Goal: Information Seeking & Learning: Check status

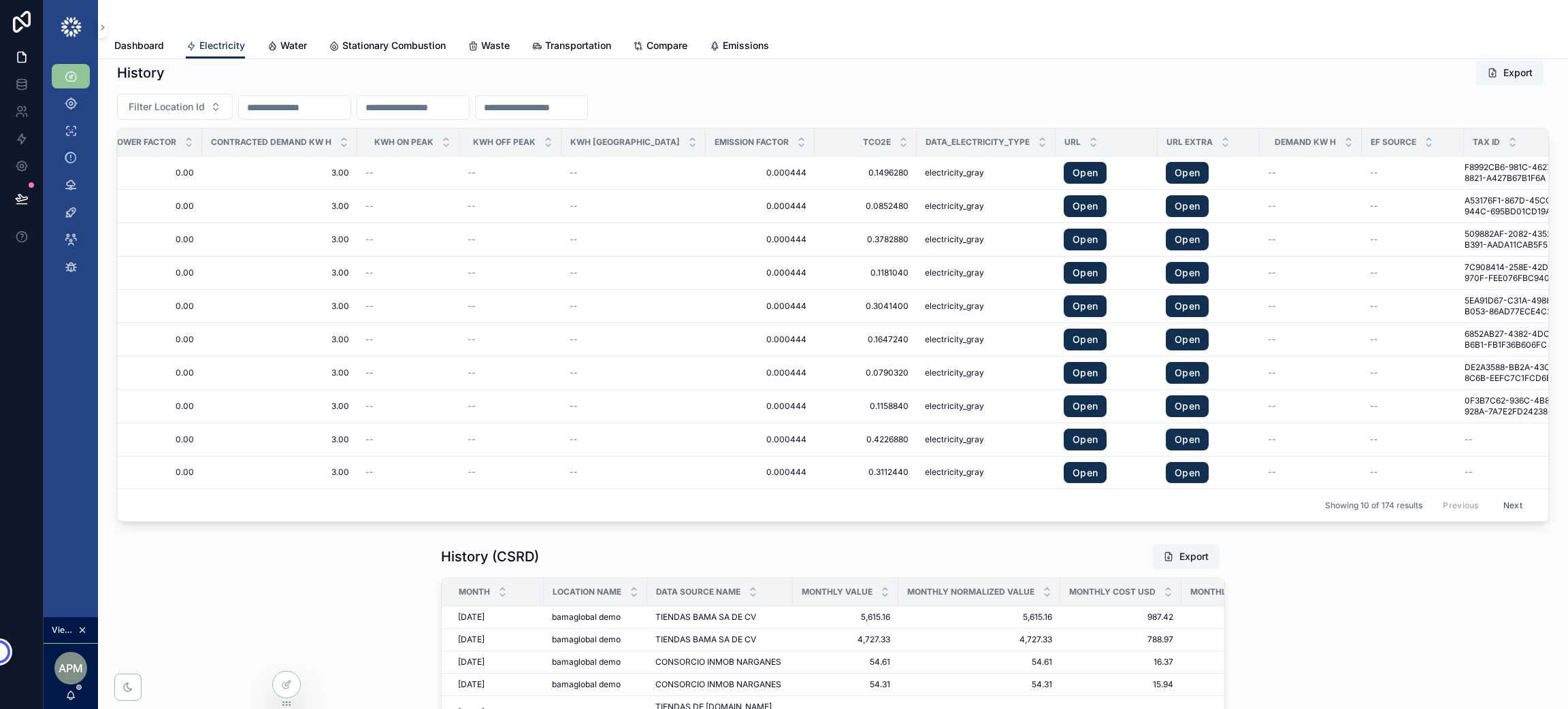
scroll to position [0, 1179]
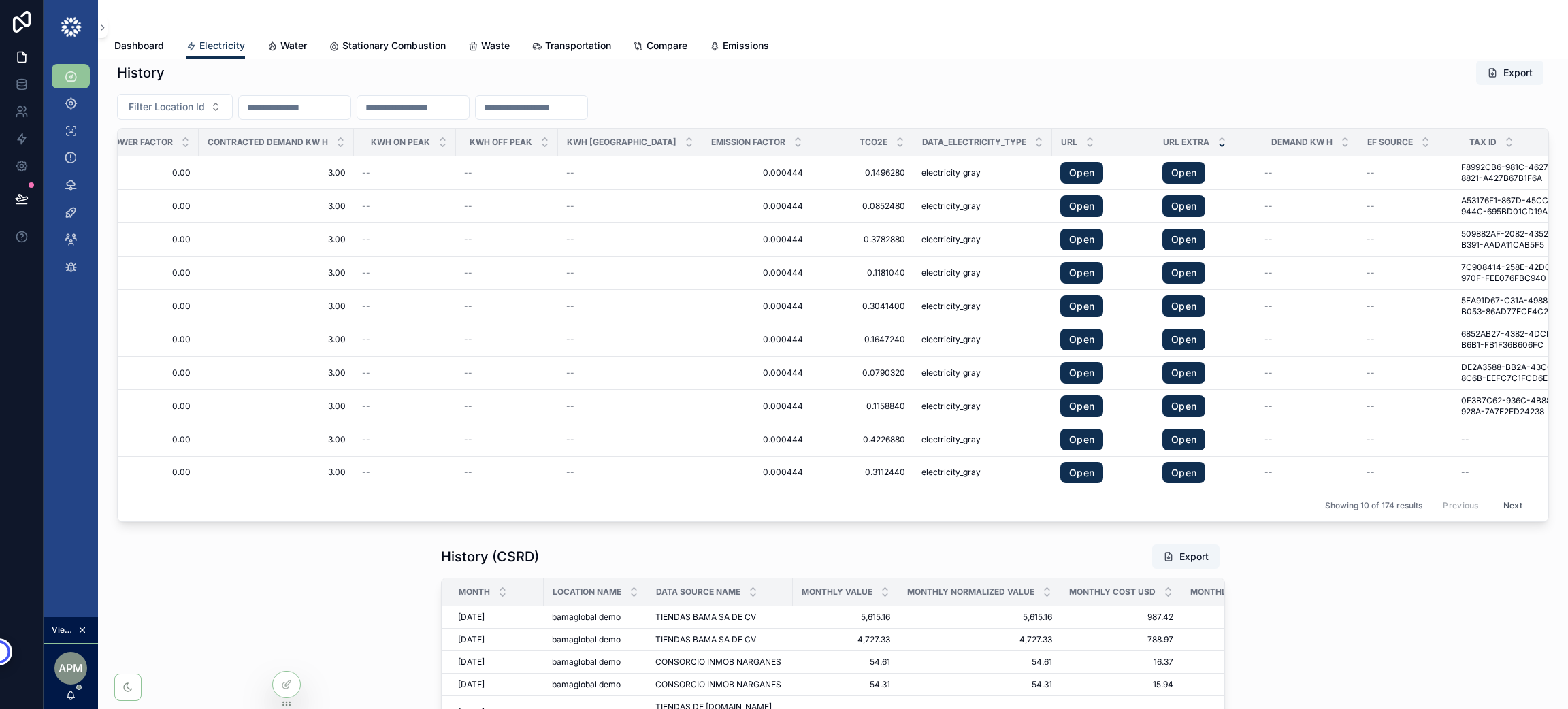
click at [1218, 150] on icon "scrollable content" at bounding box center [1222, 145] width 9 height 9
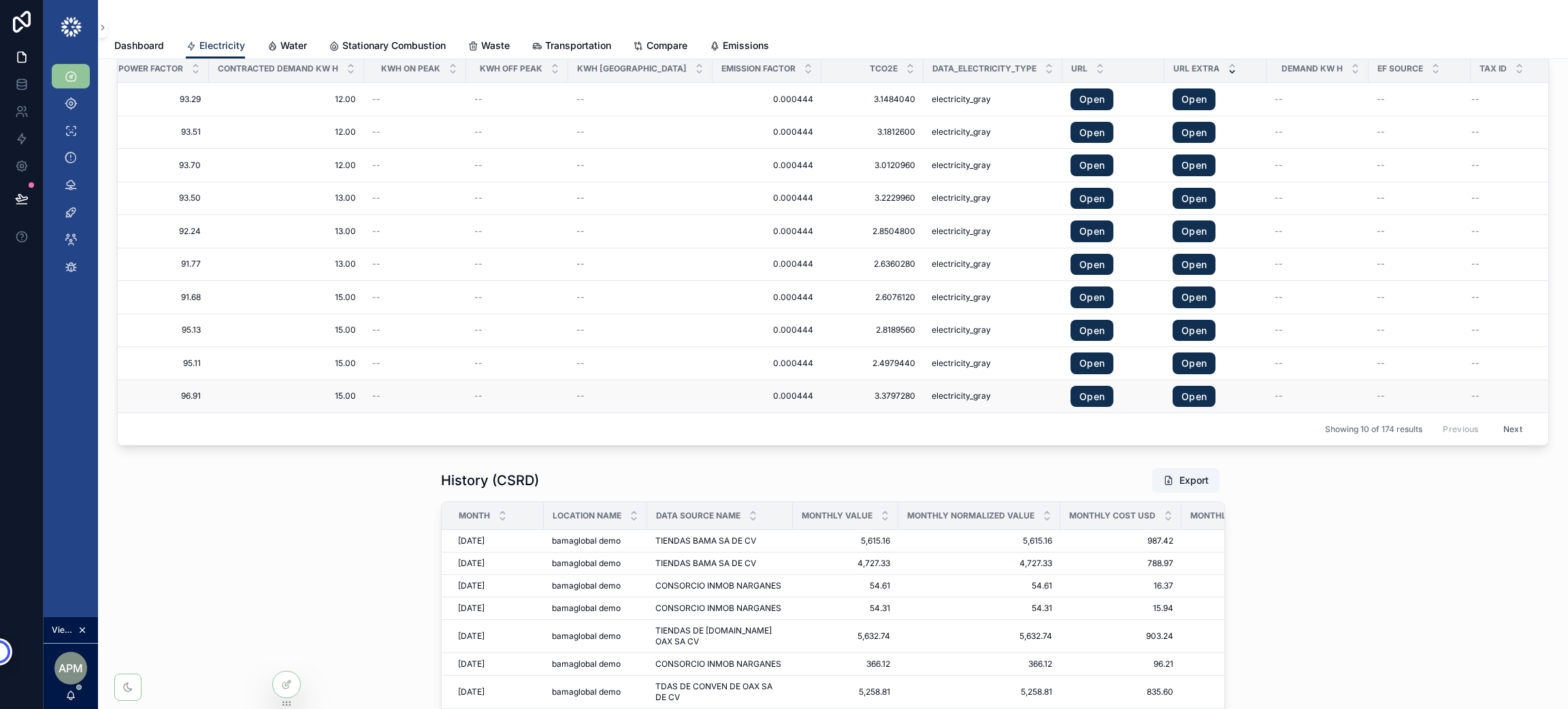
scroll to position [2034, 0]
click at [1228, 64] on icon "scrollable content" at bounding box center [1232, 64] width 9 height 9
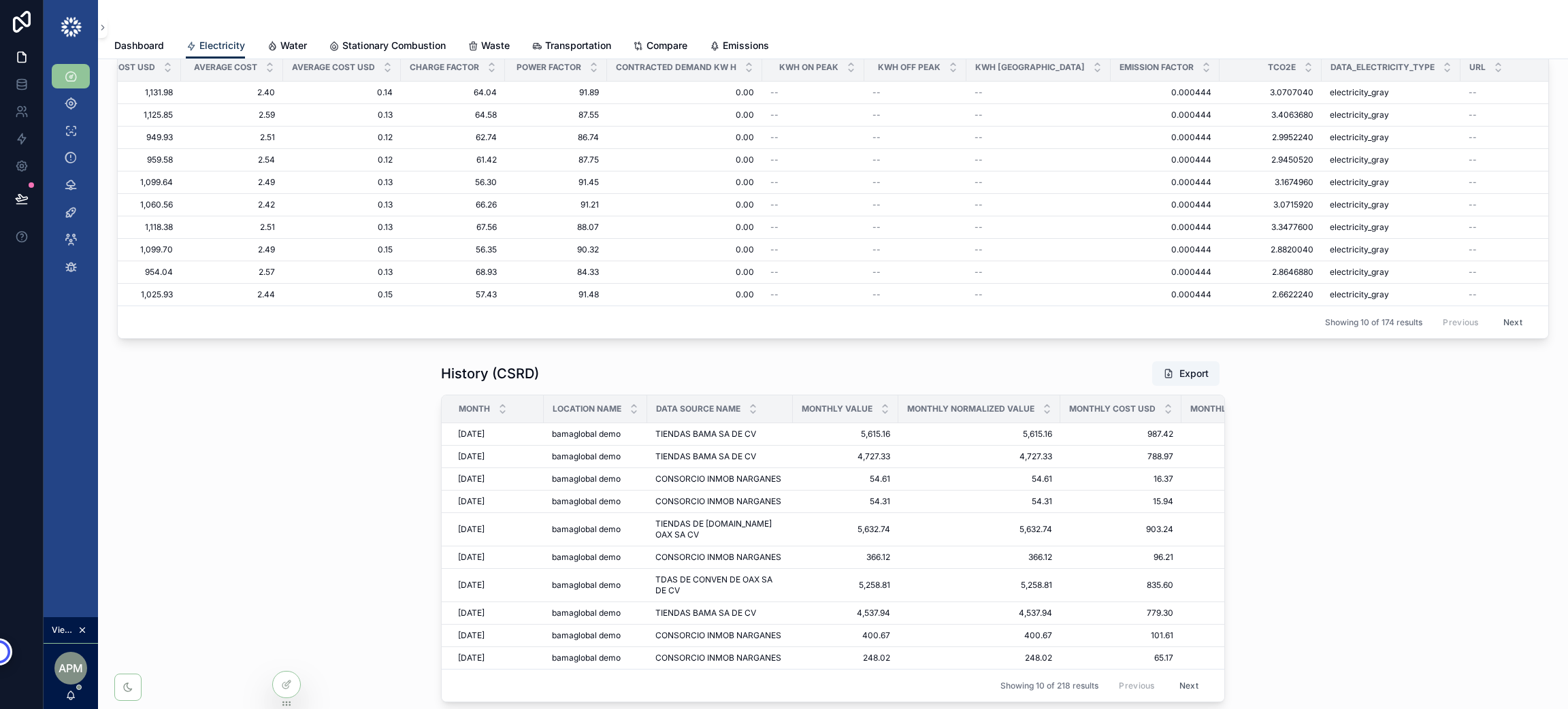
scroll to position [0, 1169]
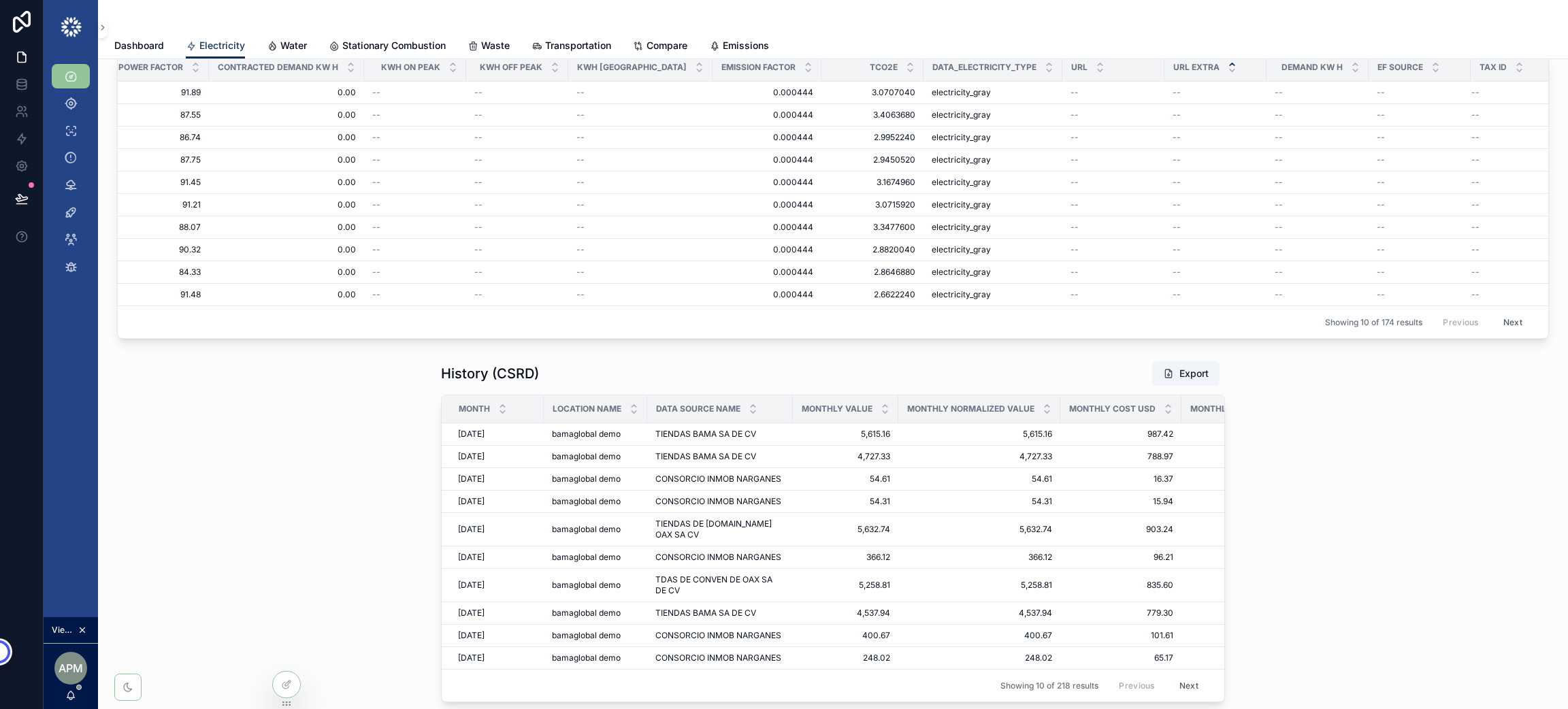
click at [1504, 322] on button "Next" at bounding box center [1512, 322] width 38 height 21
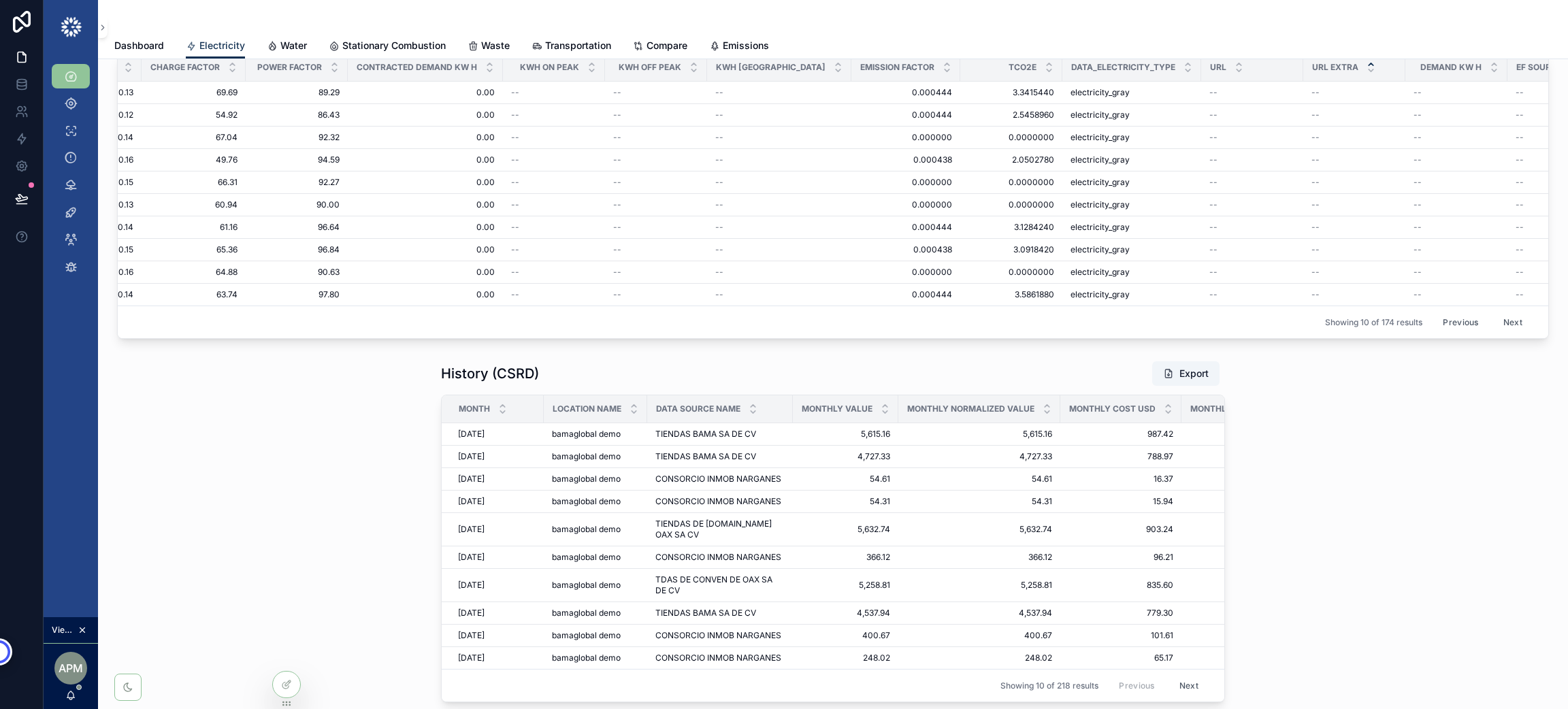
scroll to position [0, 1042]
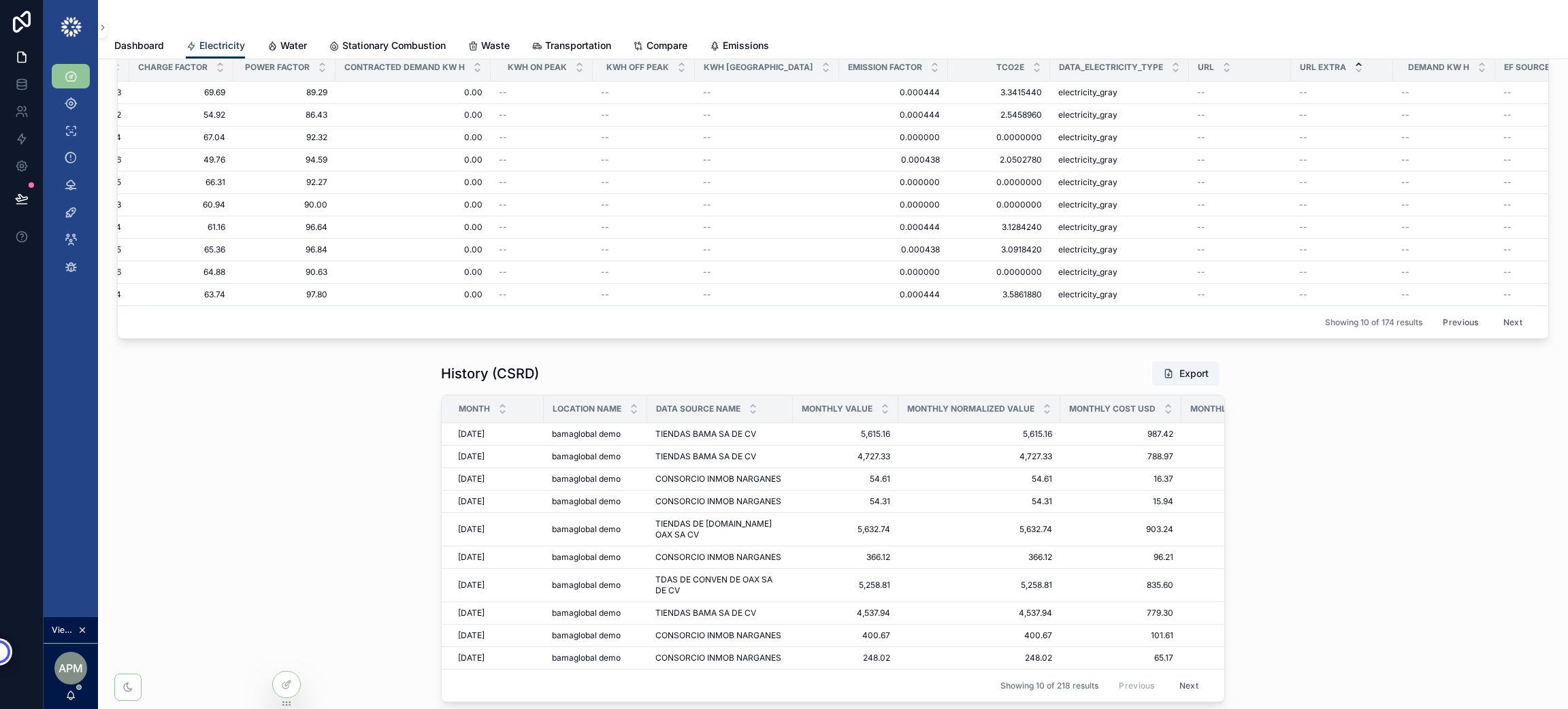
click at [1495, 328] on button "Next" at bounding box center [1512, 322] width 38 height 21
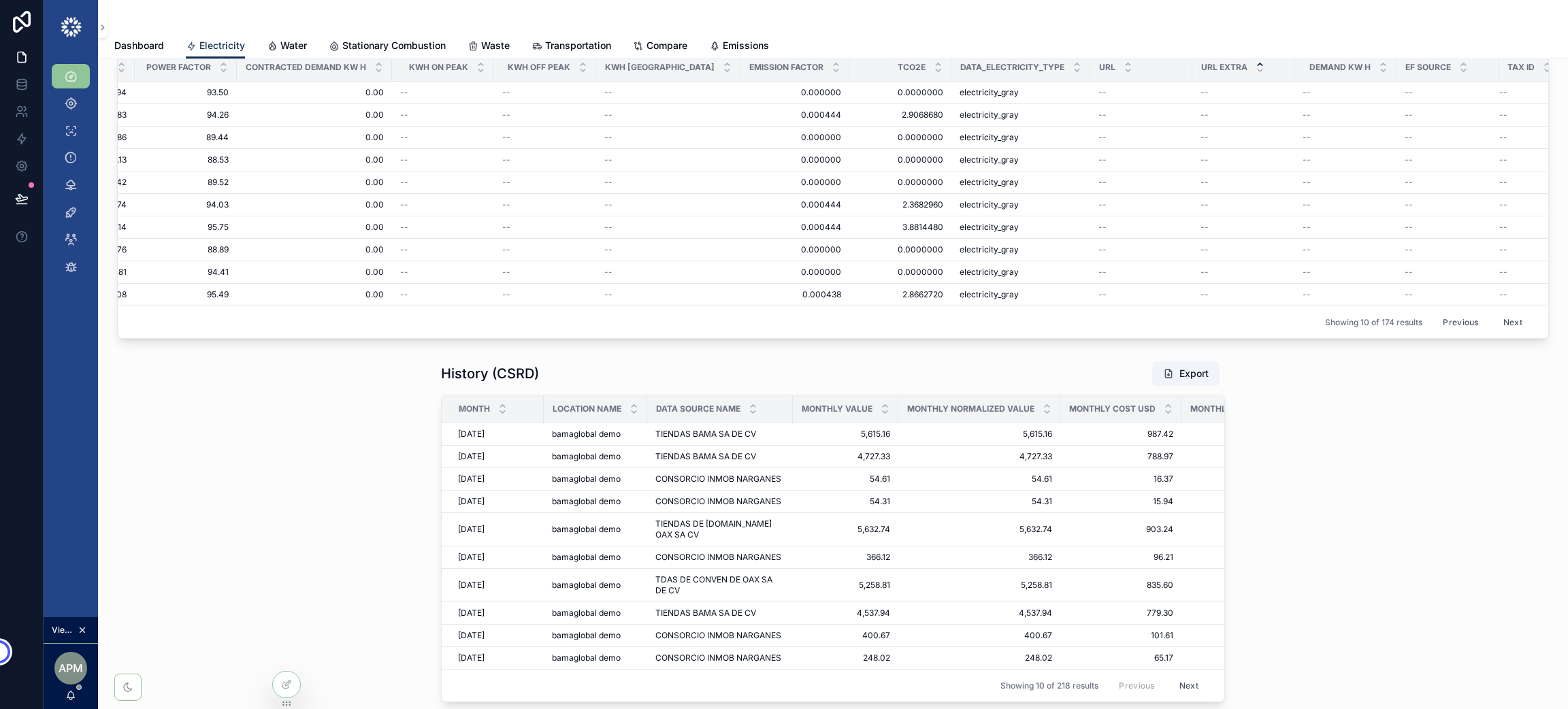
scroll to position [0, 1169]
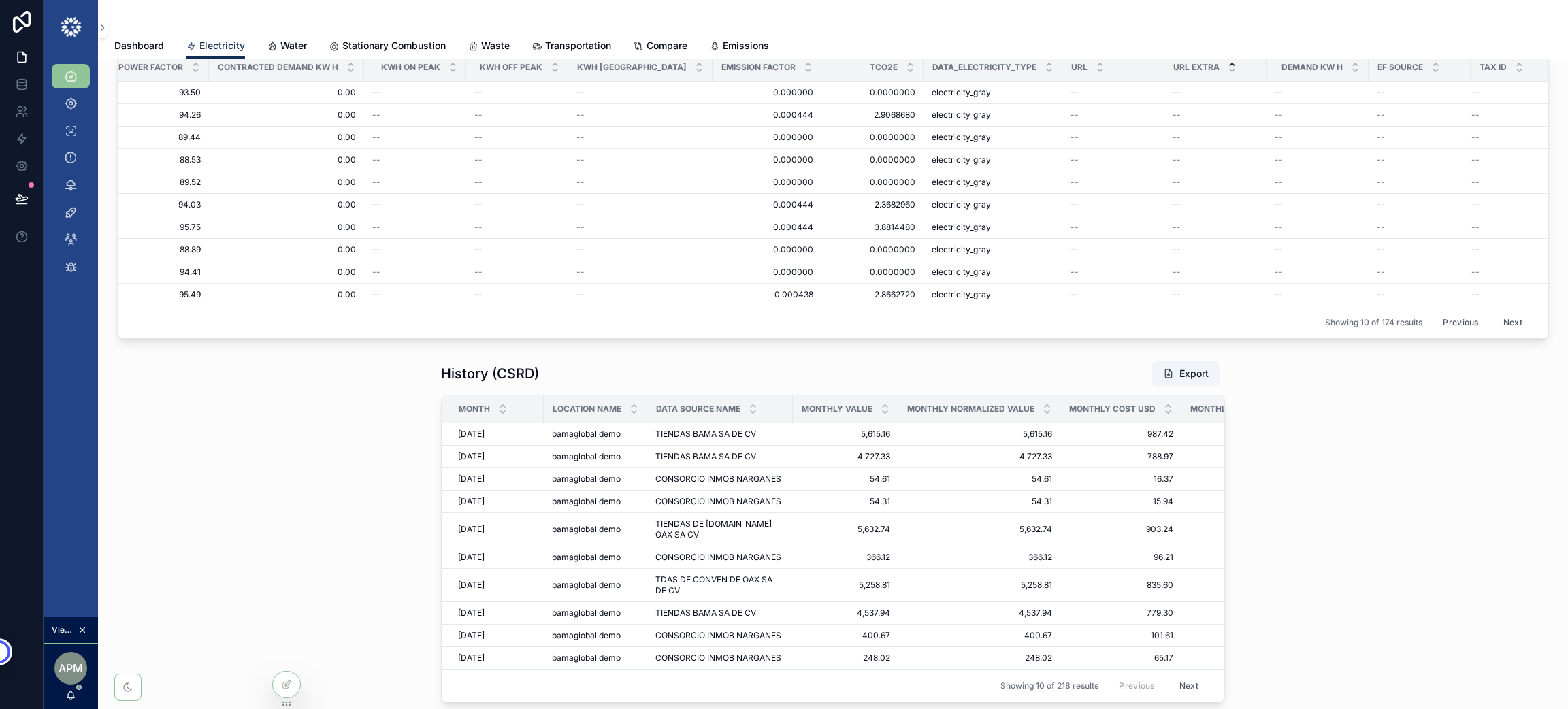
click at [1494, 322] on button "Next" at bounding box center [1512, 322] width 38 height 21
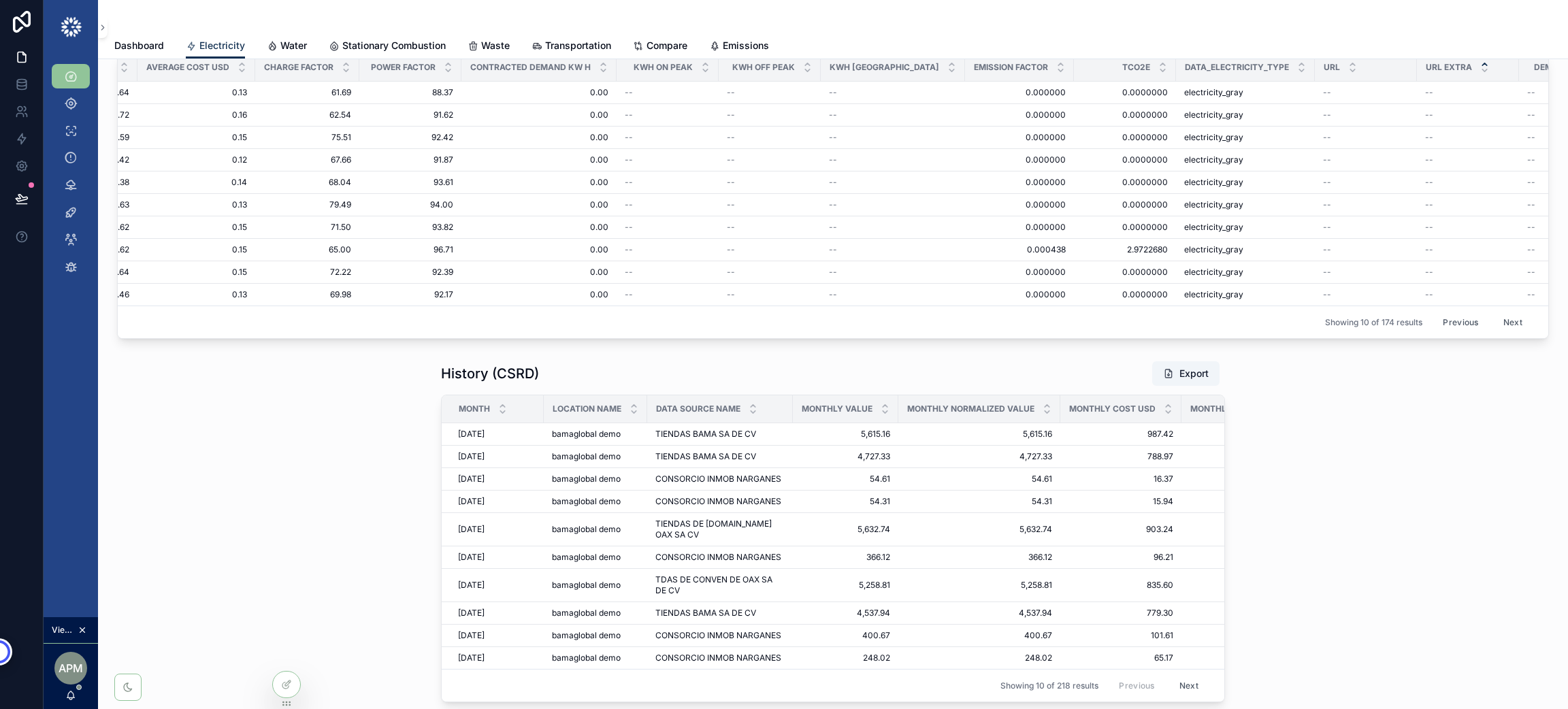
scroll to position [0, 1169]
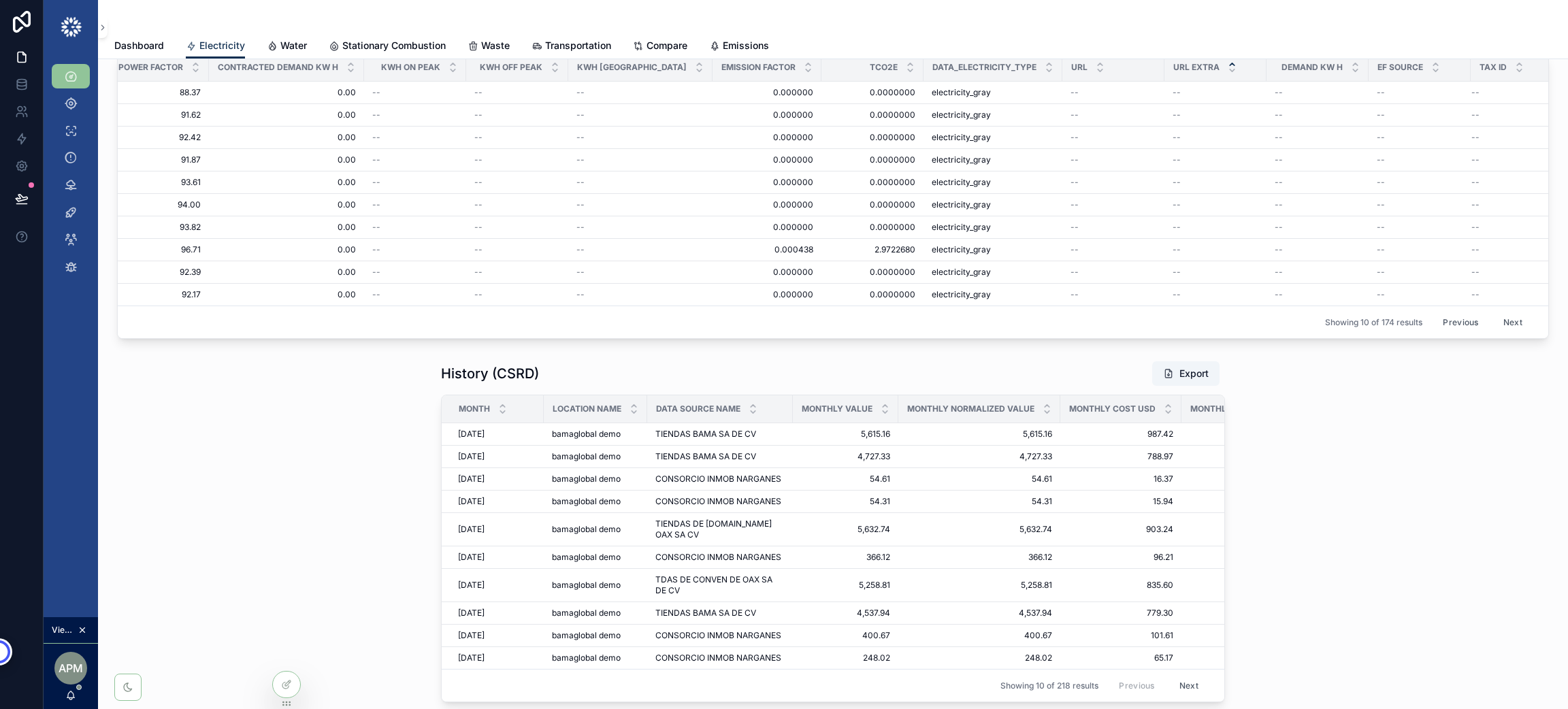
click at [1500, 321] on button "Next" at bounding box center [1512, 322] width 38 height 21
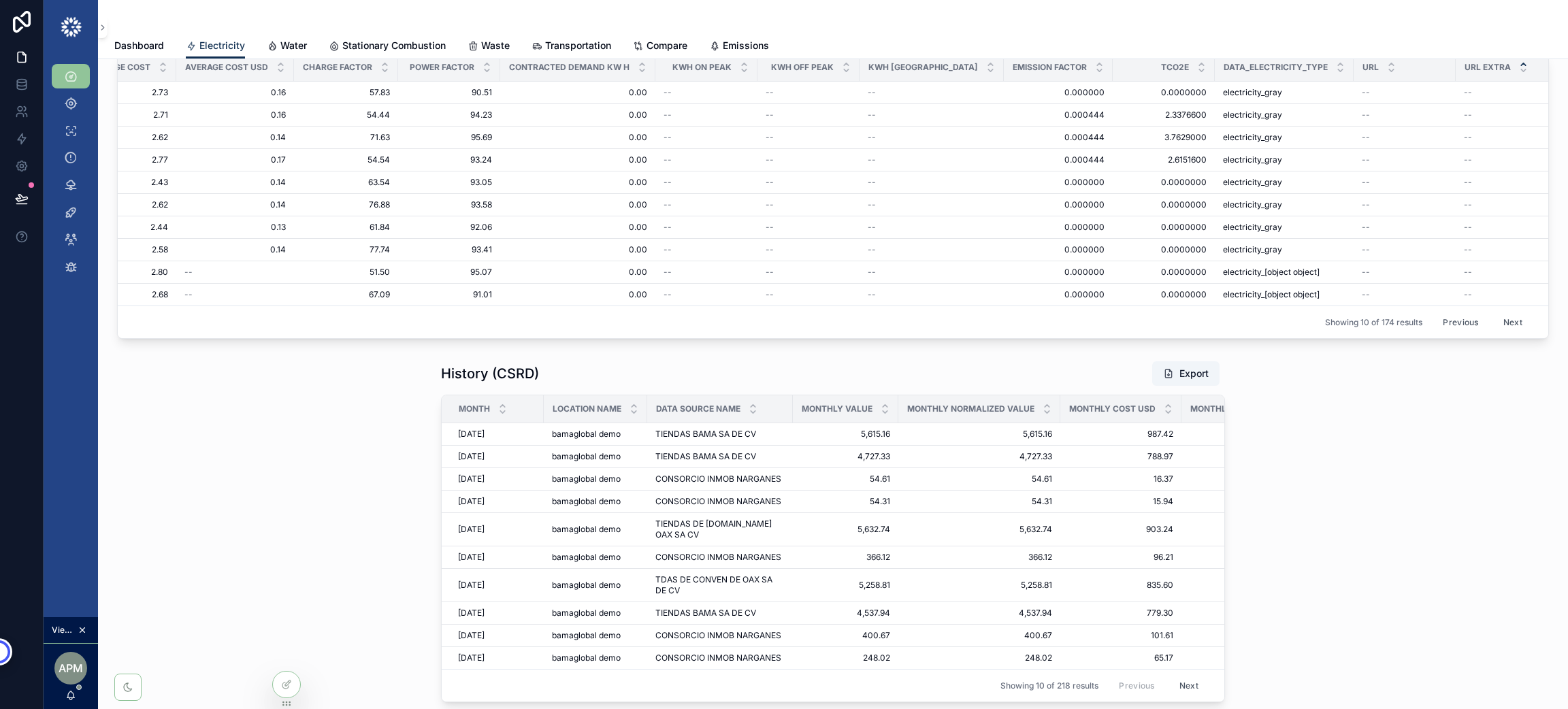
scroll to position [0, 1169]
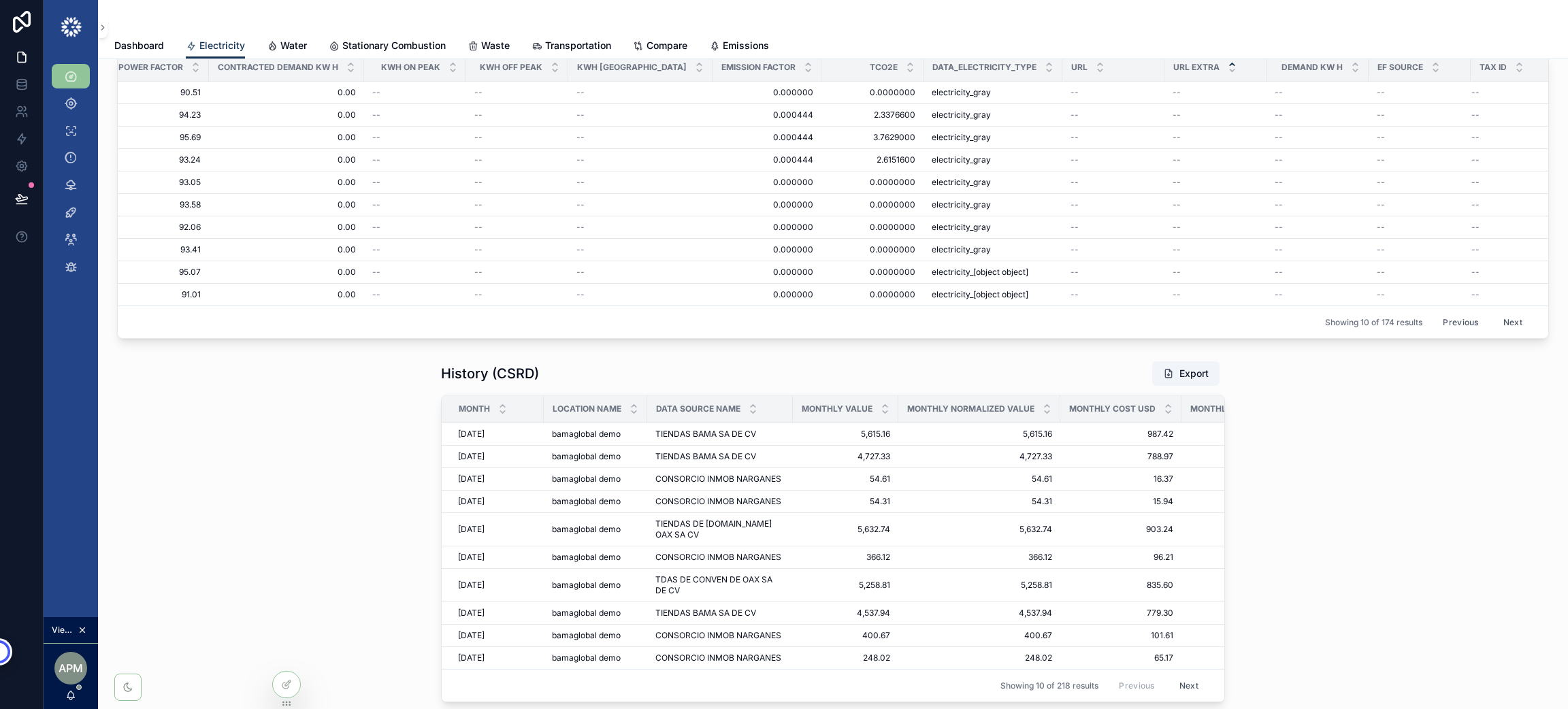
click at [1494, 325] on button "Next" at bounding box center [1512, 322] width 38 height 21
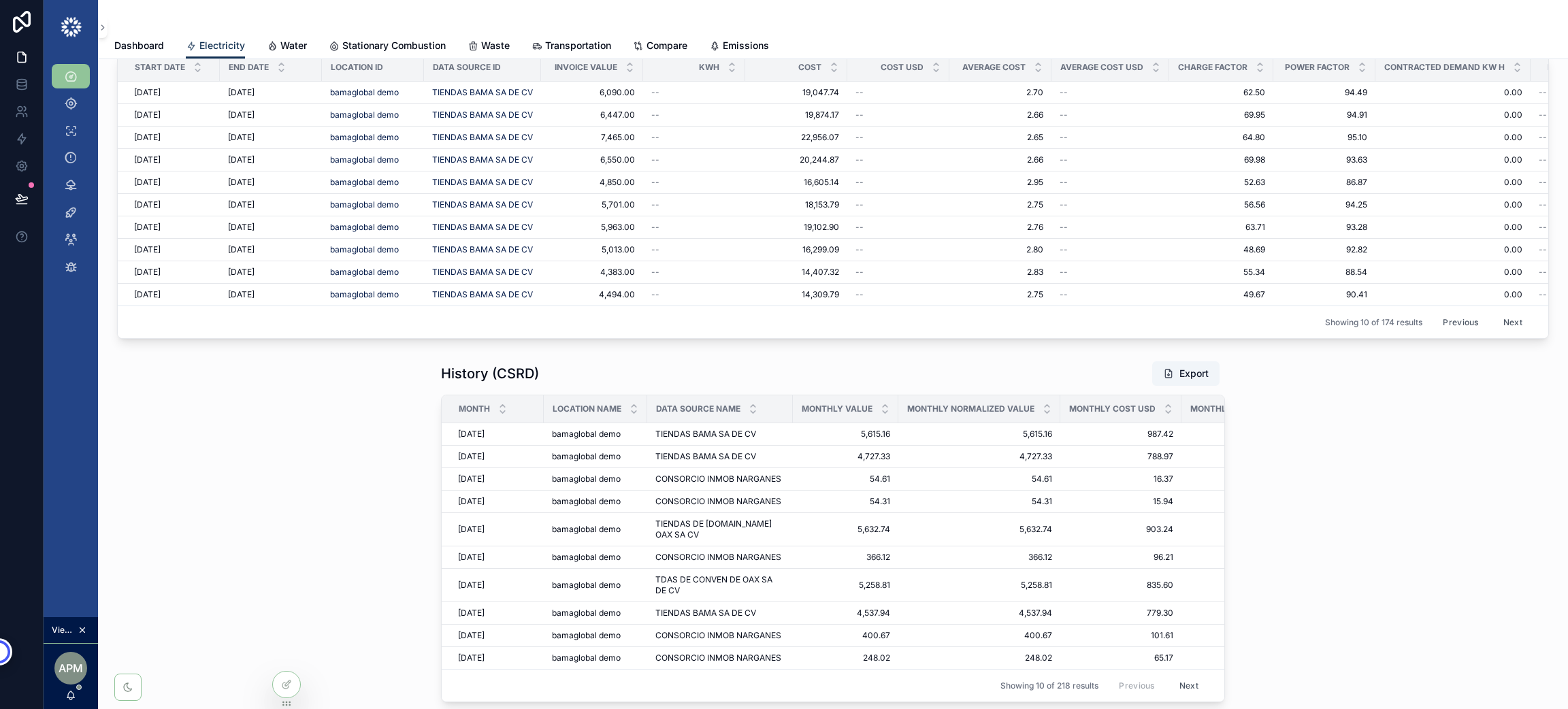
scroll to position [0, 1166]
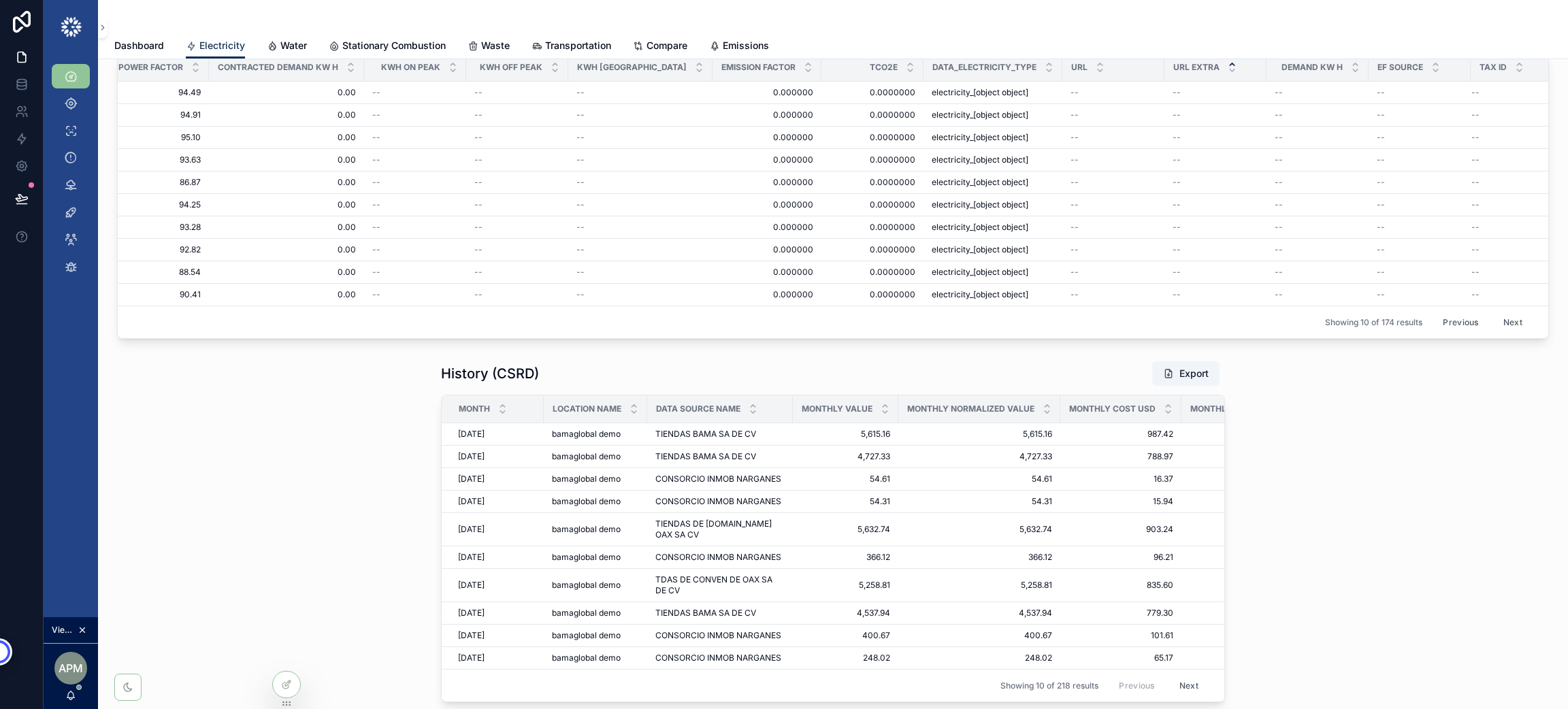
click at [1496, 326] on button "Next" at bounding box center [1512, 322] width 38 height 21
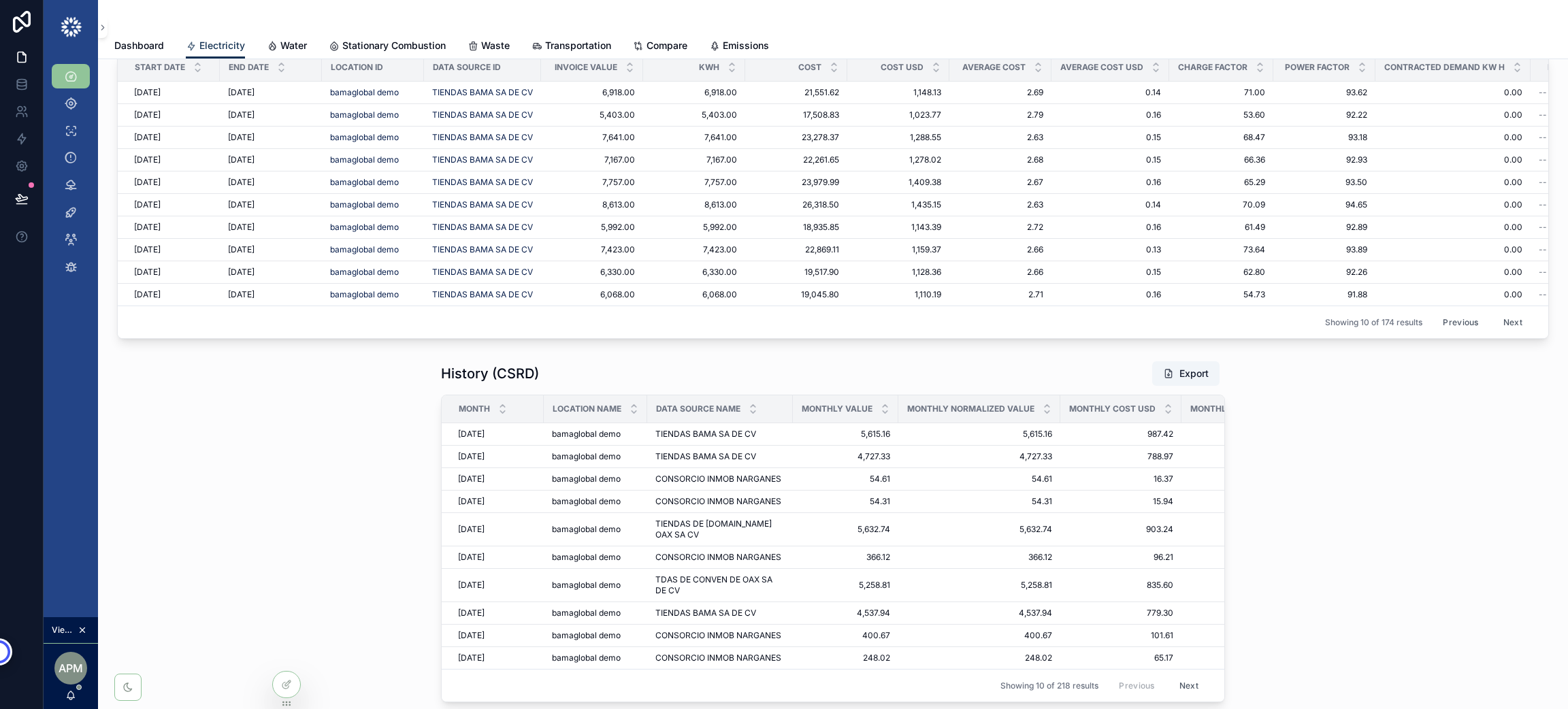
click at [1494, 321] on button "Next" at bounding box center [1512, 322] width 38 height 21
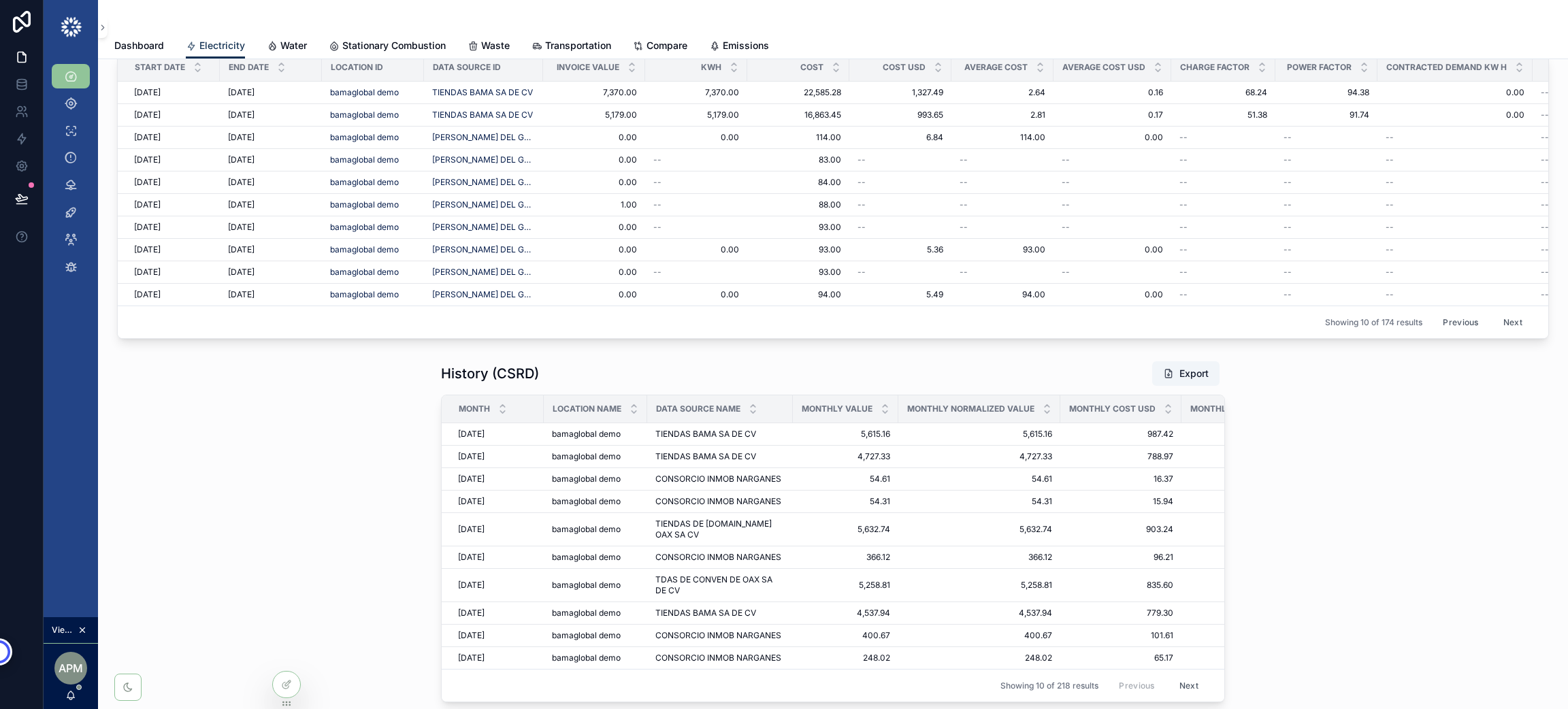
scroll to position [0, 1169]
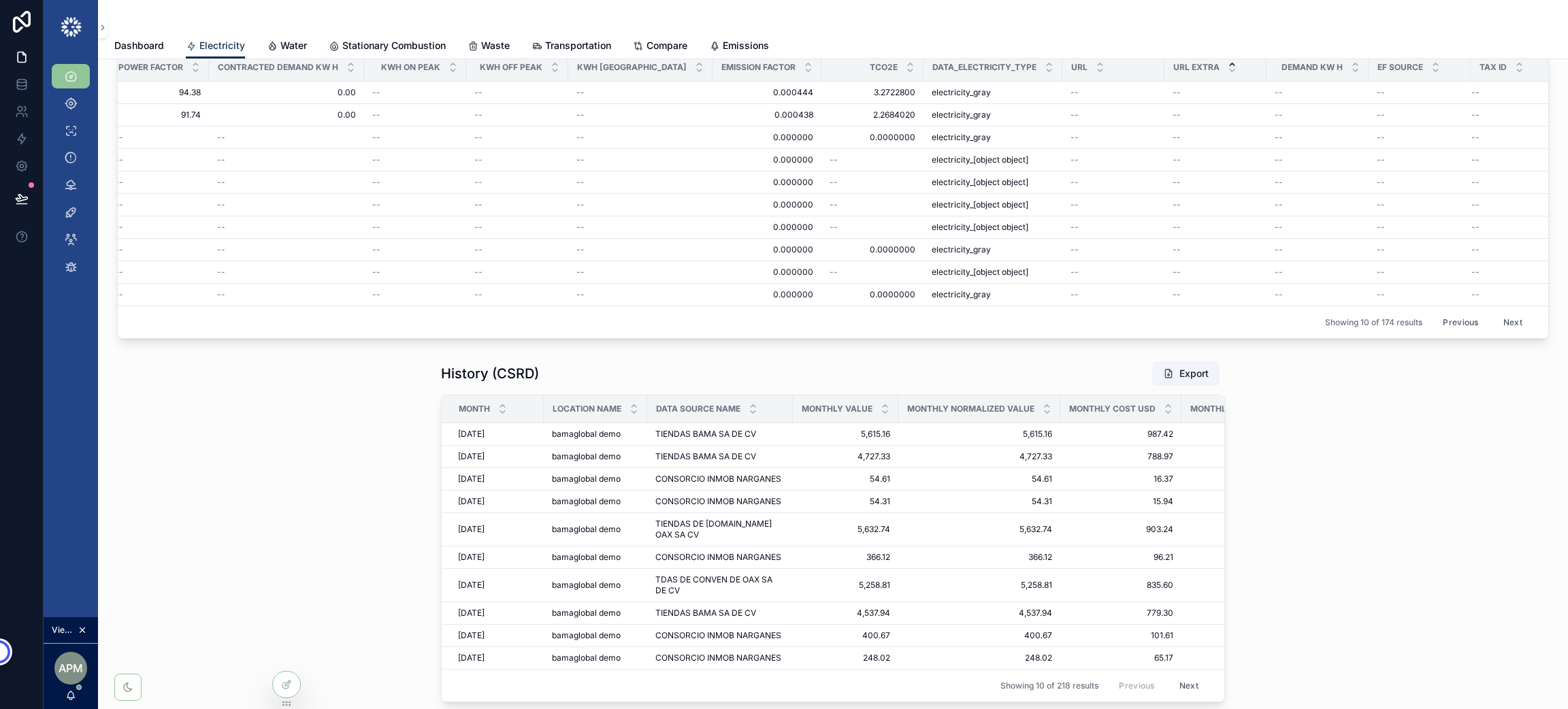
click at [1499, 326] on button "Next" at bounding box center [1512, 322] width 38 height 21
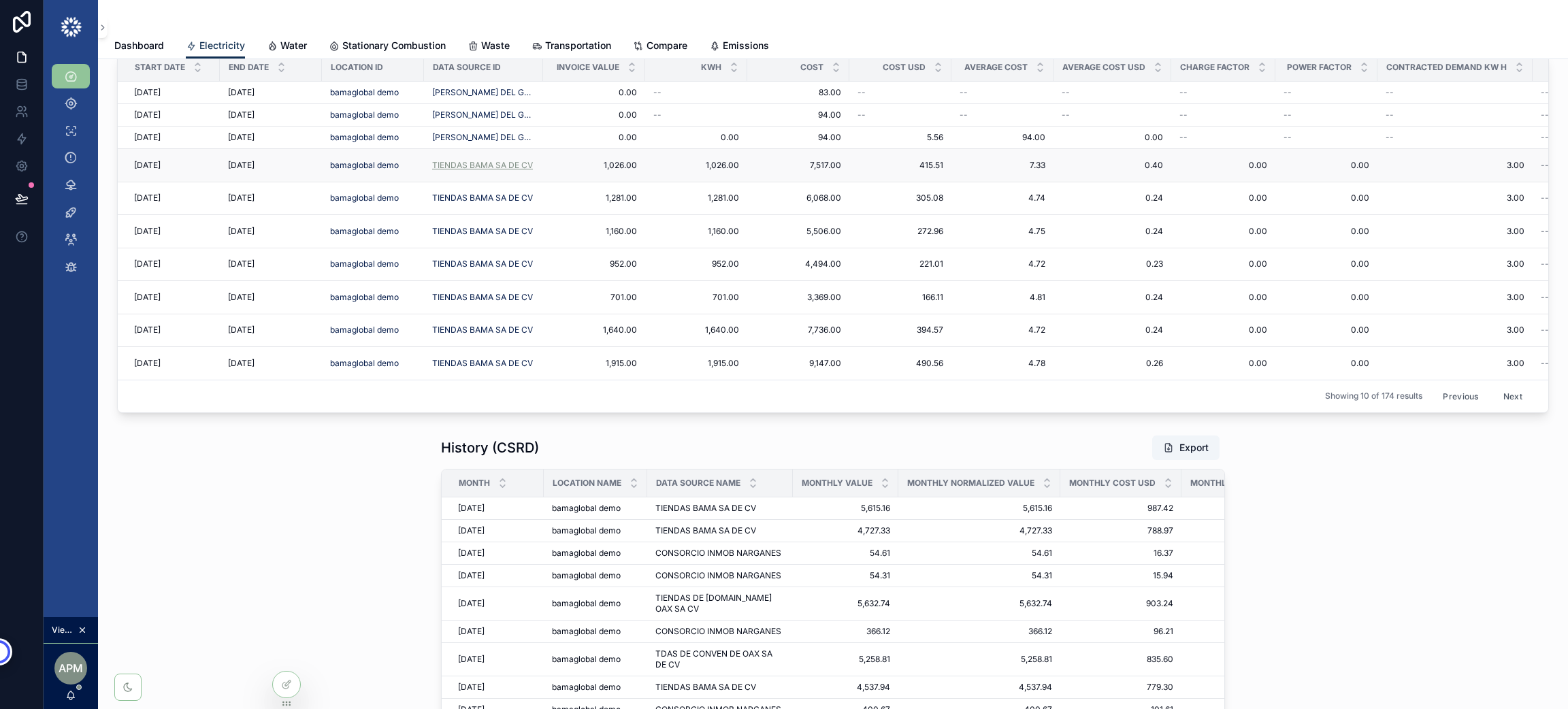
click at [452, 164] on span "TIENDAS BAMA SA DE CV" at bounding box center [482, 165] width 101 height 11
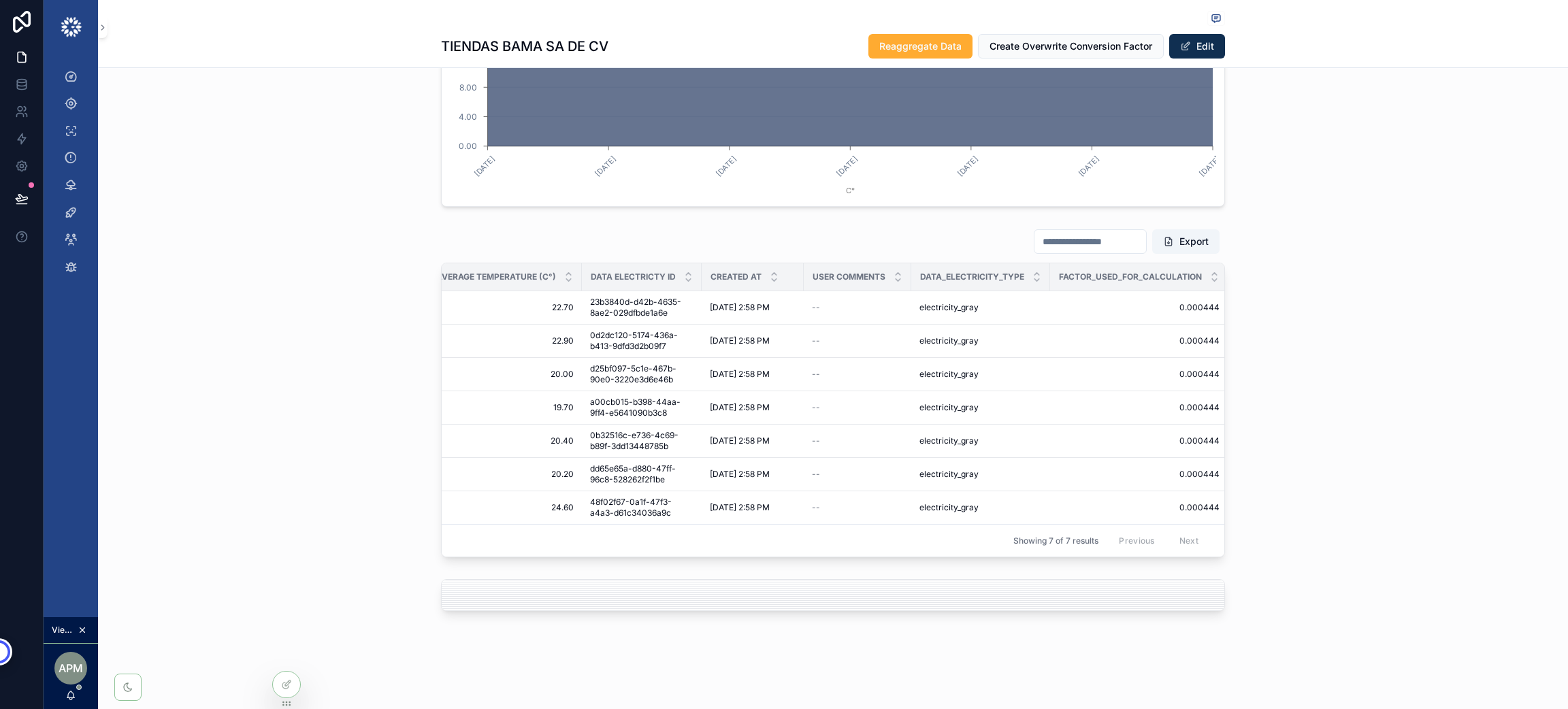
scroll to position [0, 2100]
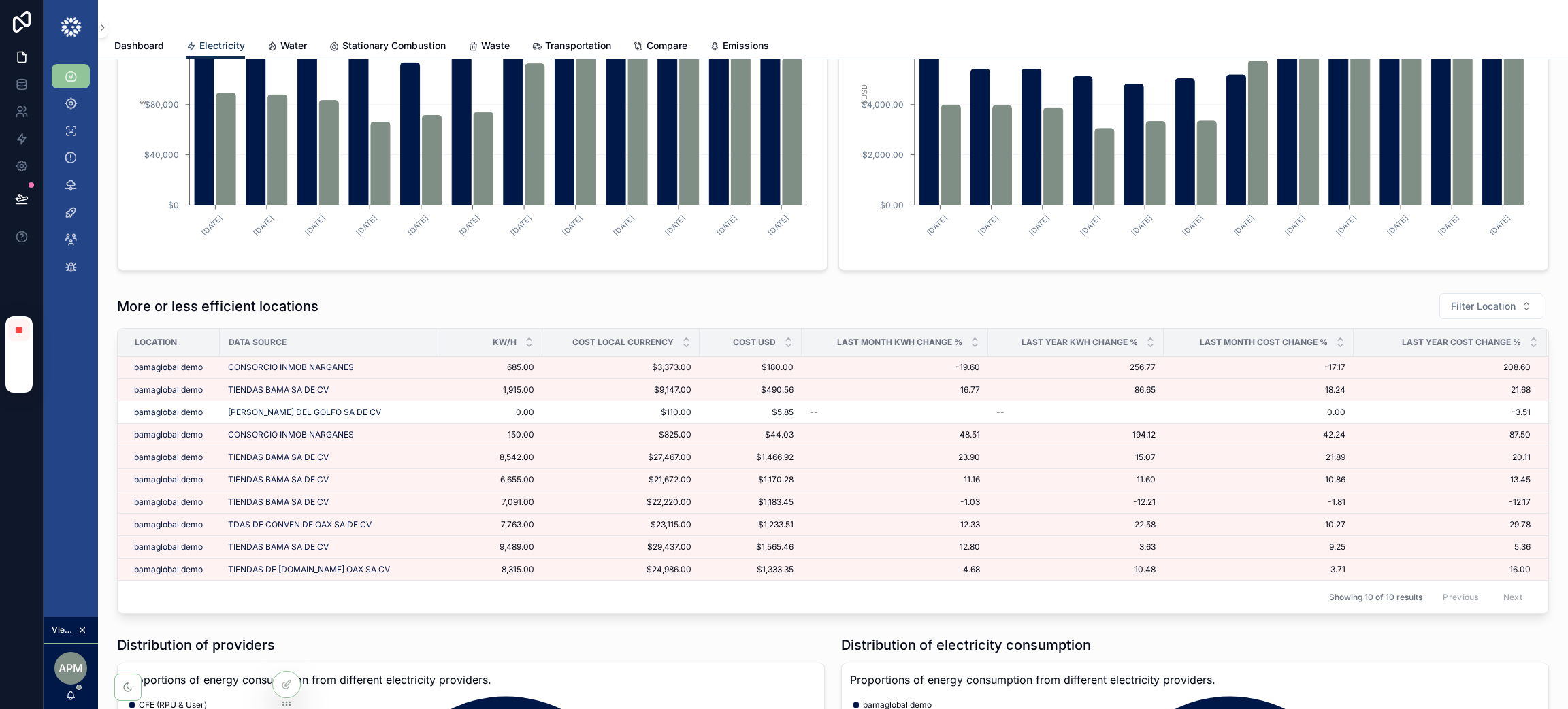
scroll to position [1013, 0]
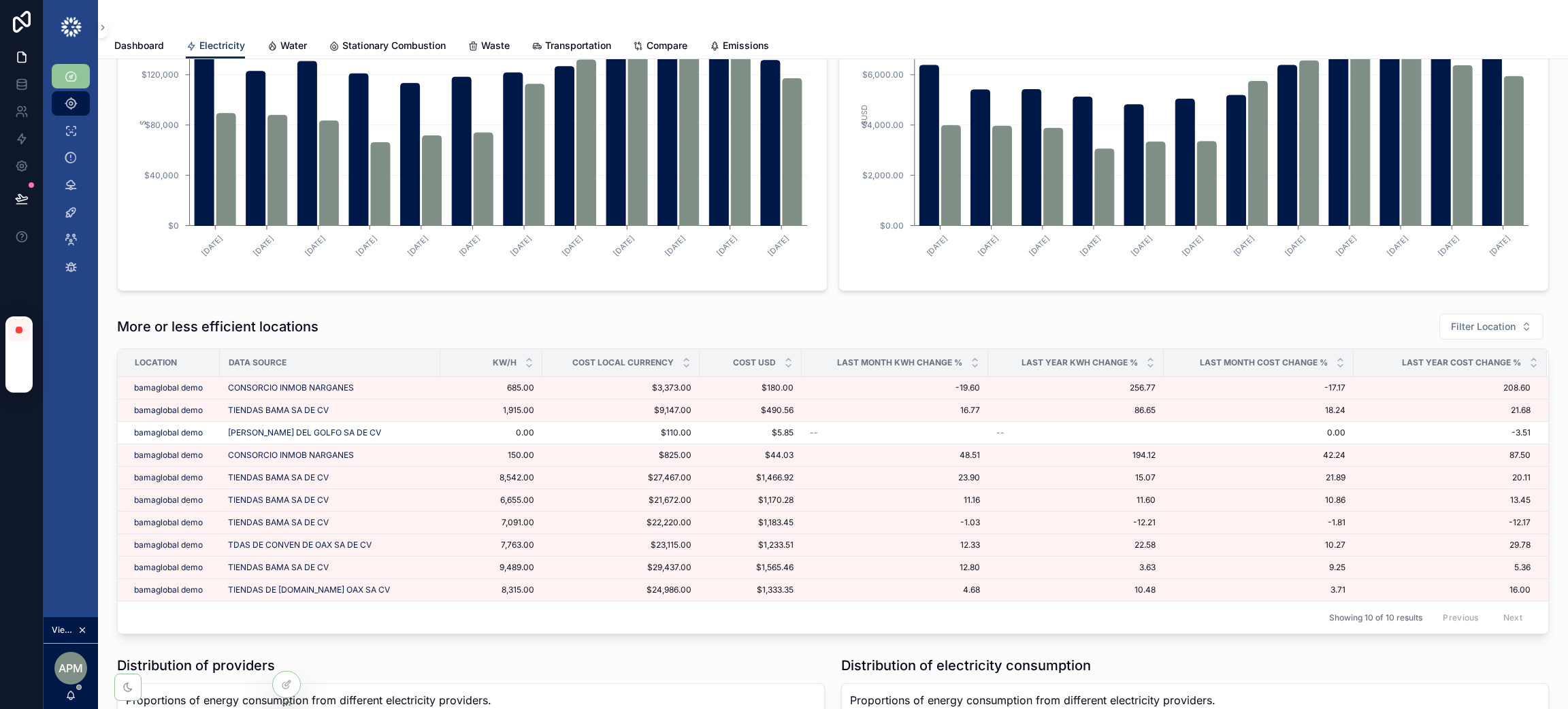
click at [65, 102] on icon "scrollable content" at bounding box center [70, 103] width 14 height 14
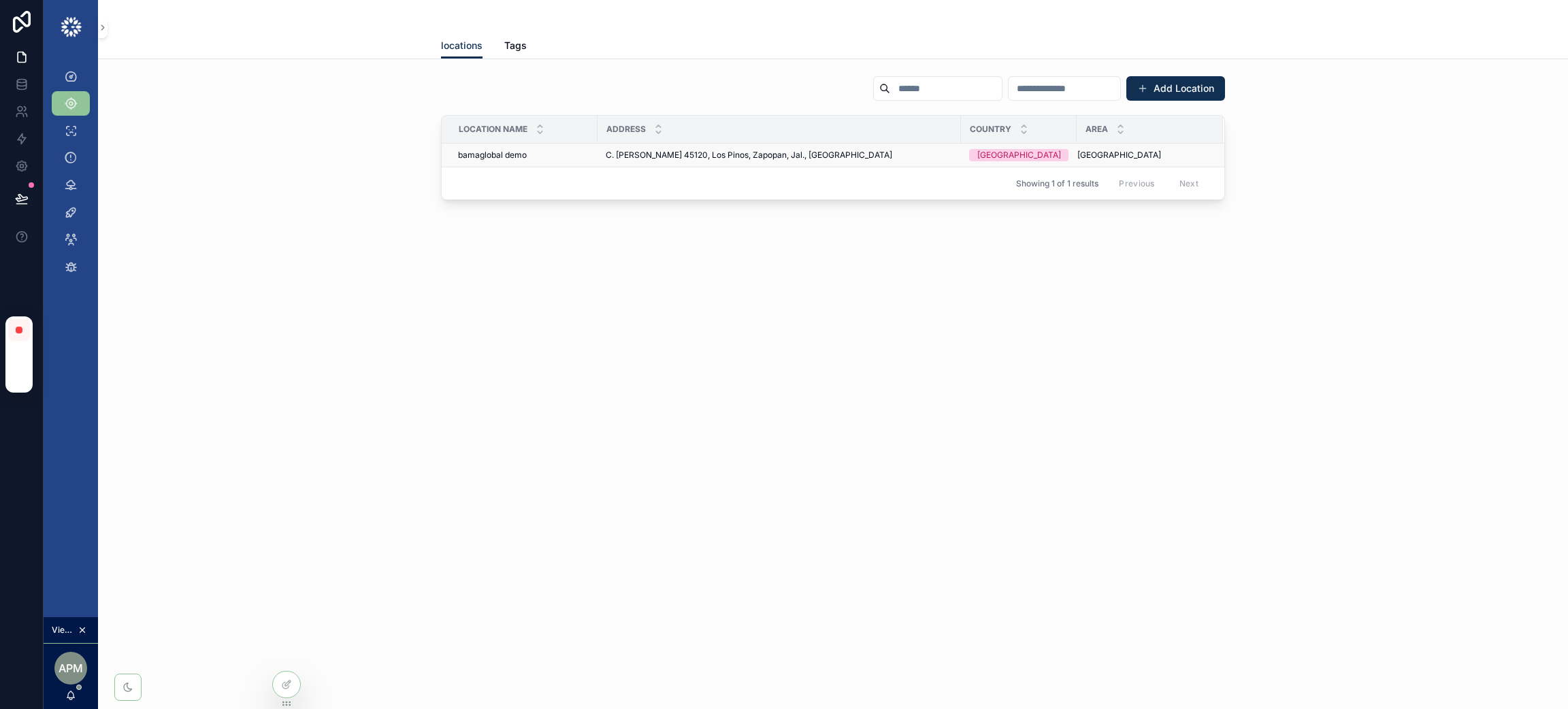
click at [488, 154] on span "bamaglobal demo" at bounding box center [492, 155] width 69 height 11
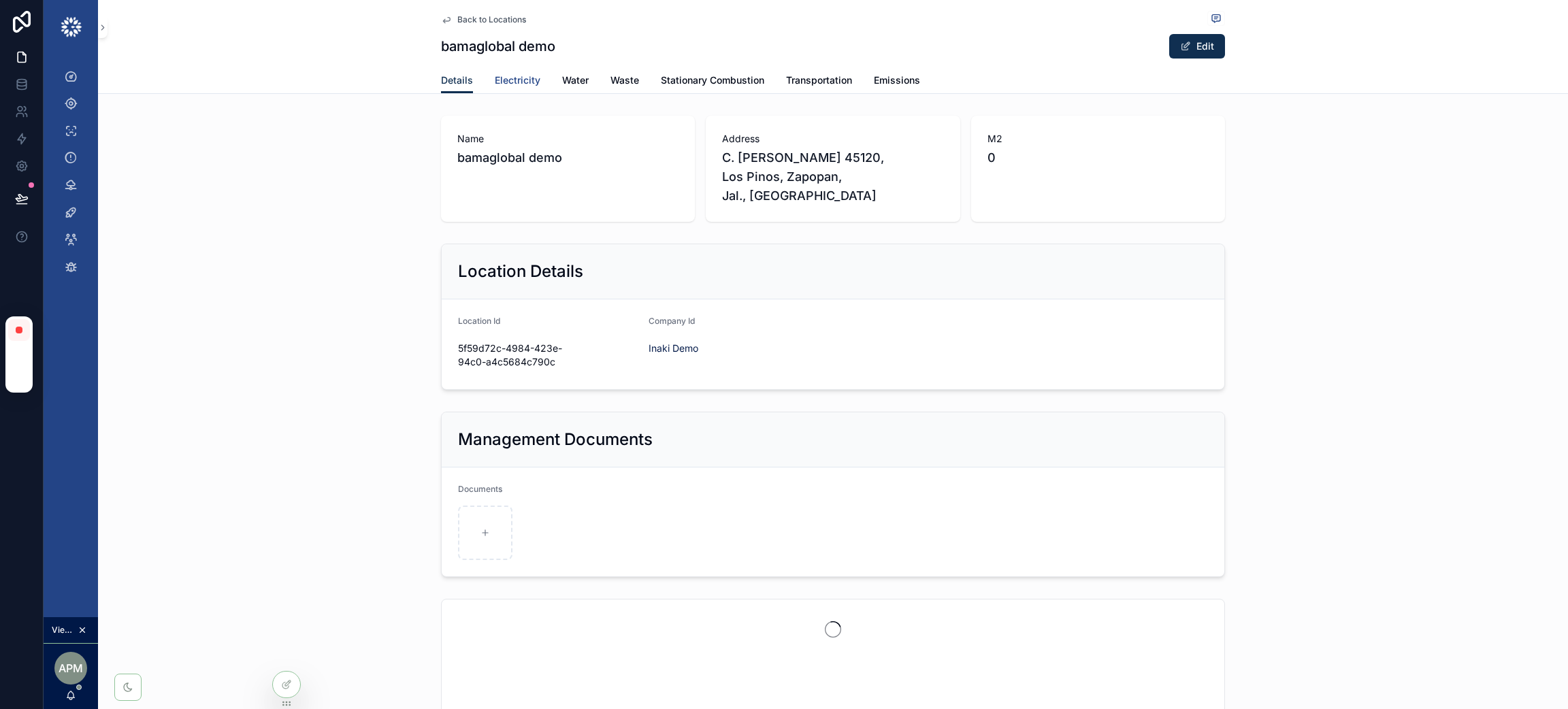
click at [511, 76] on span "Electricity" at bounding box center [518, 80] width 46 height 14
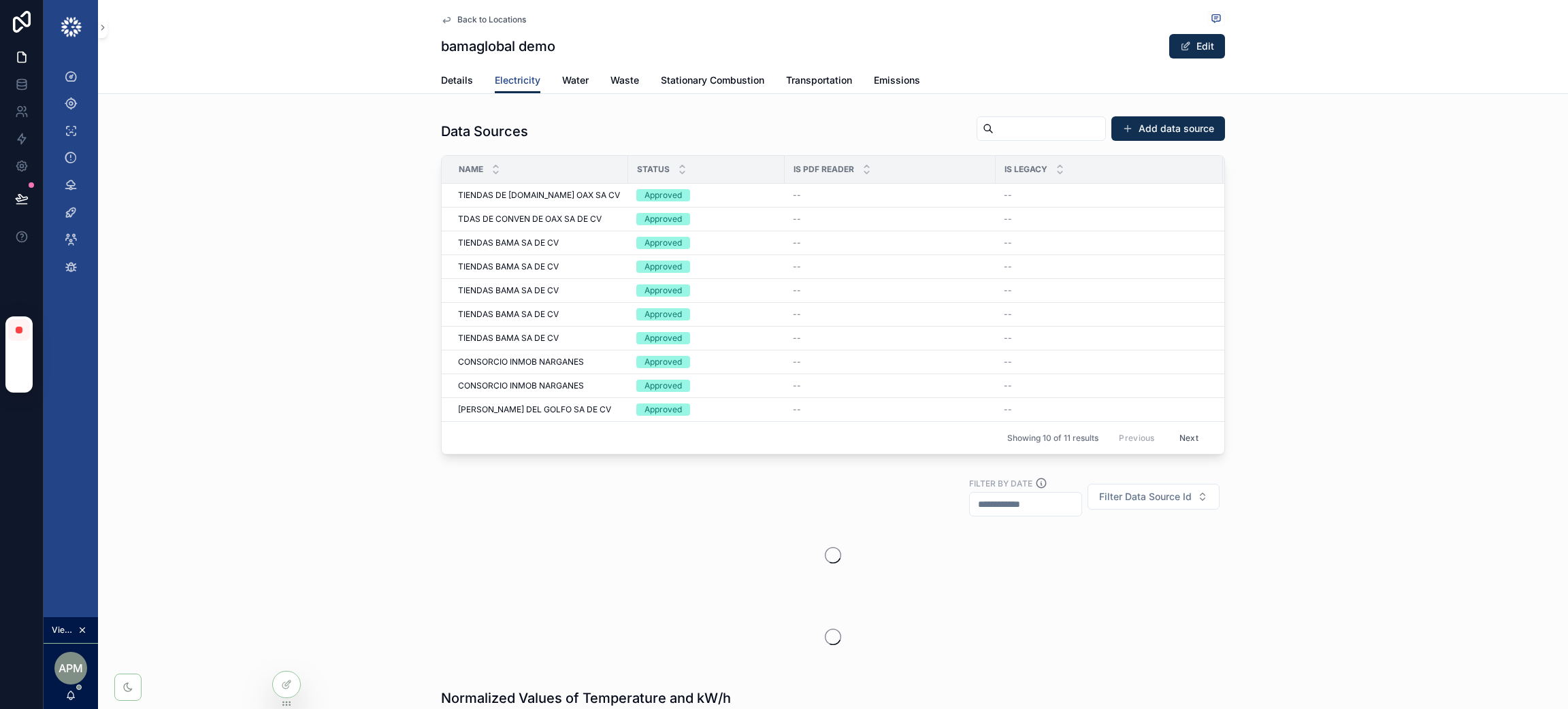
scroll to position [28, 0]
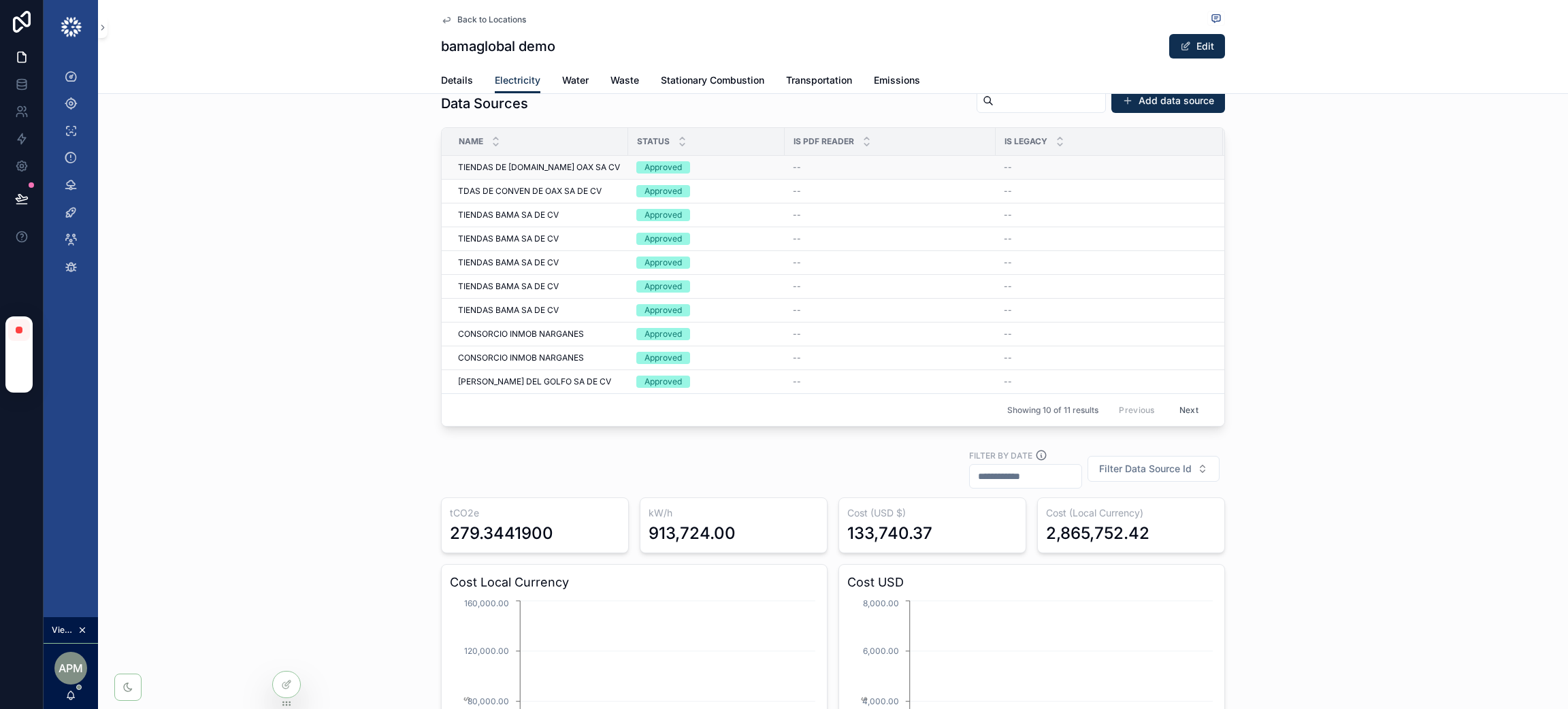
click at [529, 164] on span "TIENDAS DE [DOMAIN_NAME] OAX SA CV" at bounding box center [539, 167] width 162 height 11
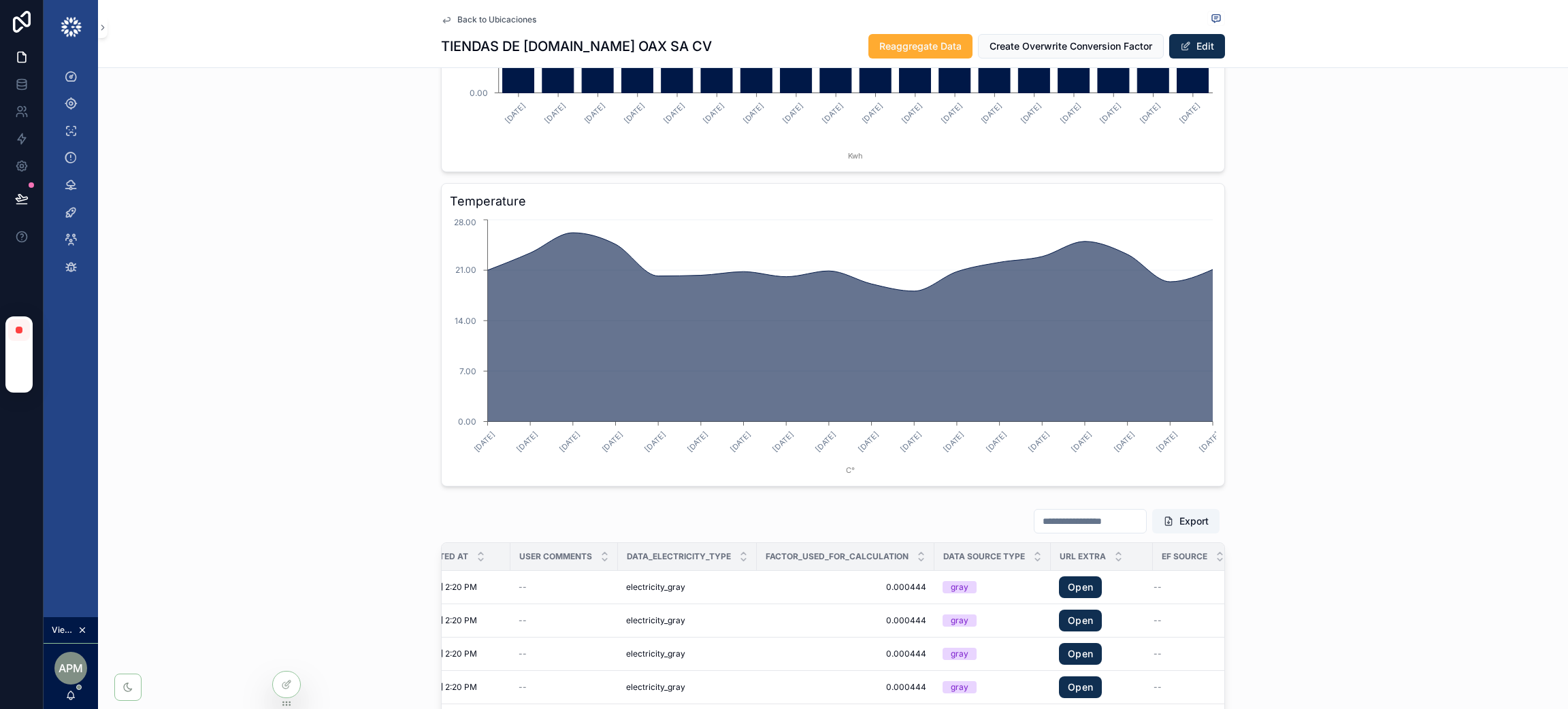
scroll to position [1277, 0]
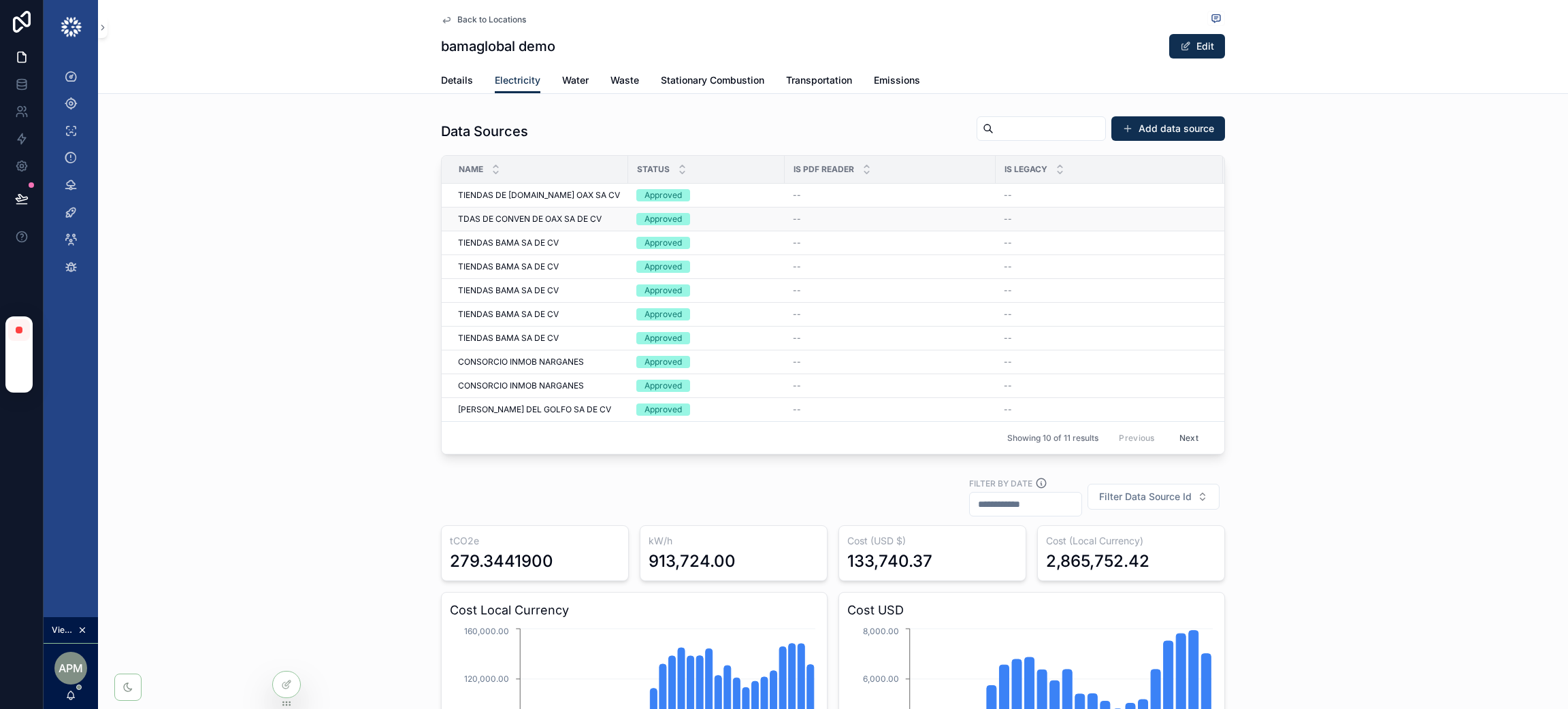
click at [556, 222] on span "TDAS DE CONVEN DE OAX SA DE CV" at bounding box center [530, 218] width 144 height 11
